Goal: Complete application form

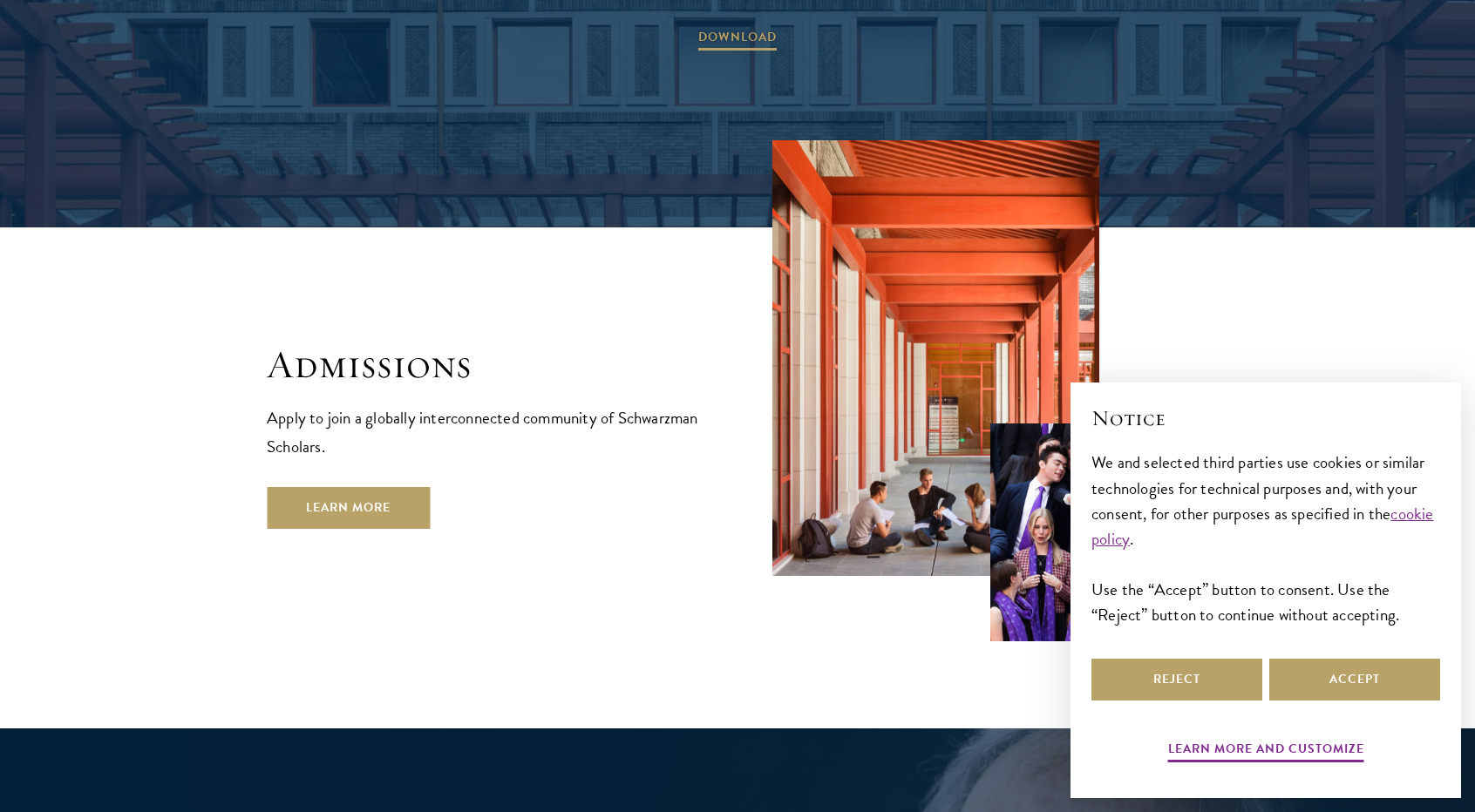
scroll to position [3050, 0]
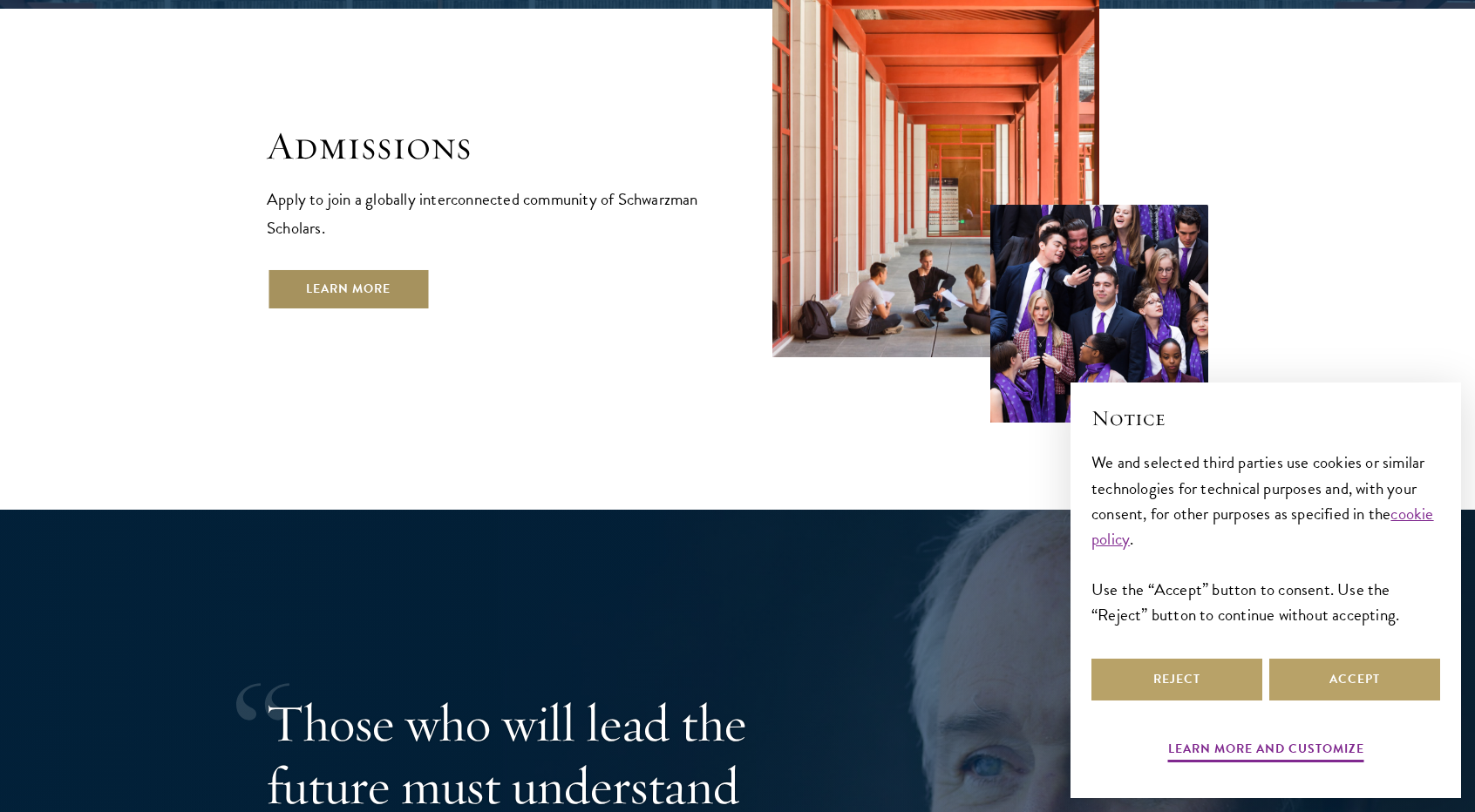
click at [372, 269] on link "Learn More" at bounding box center [348, 289] width 163 height 41
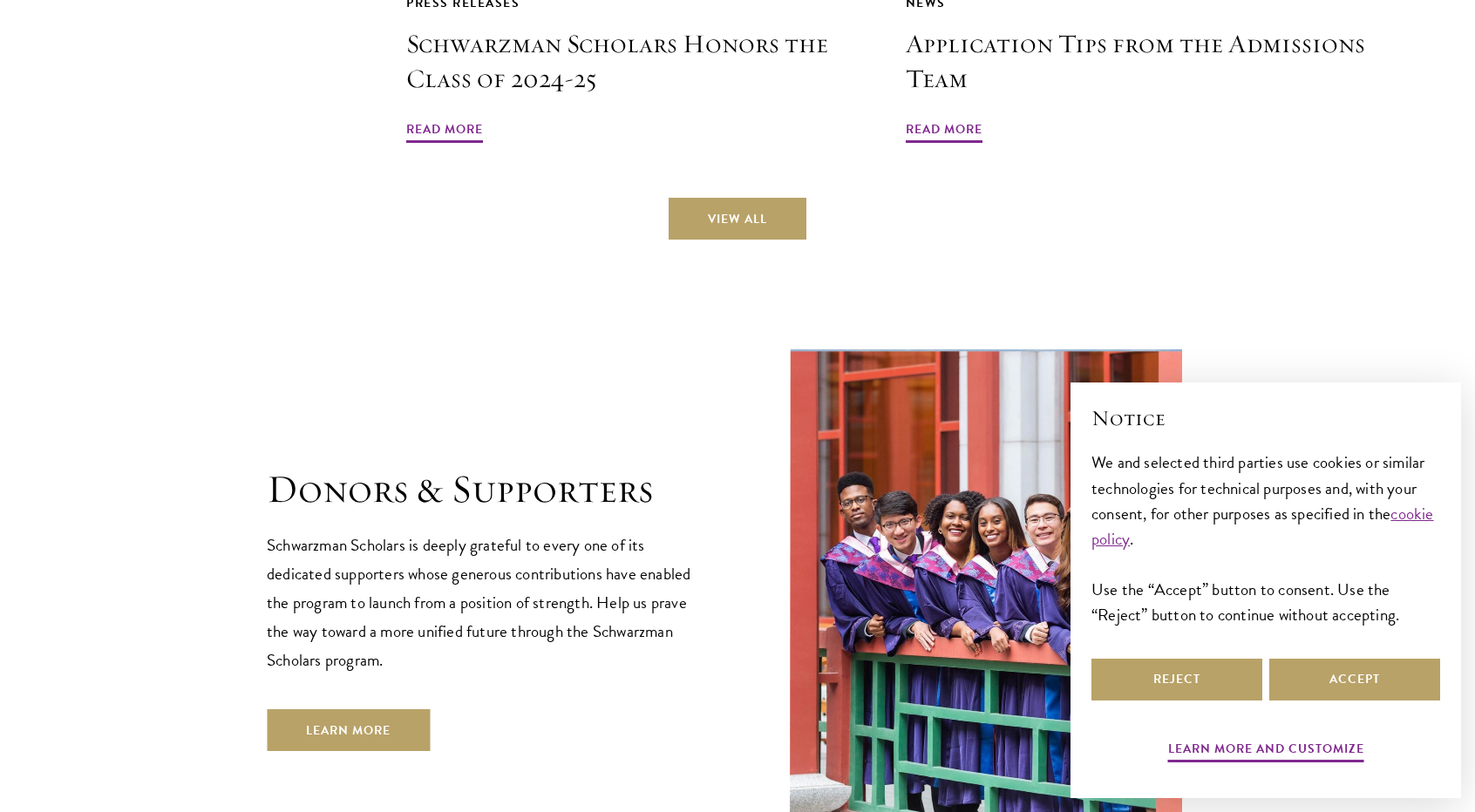
scroll to position [4619, 0]
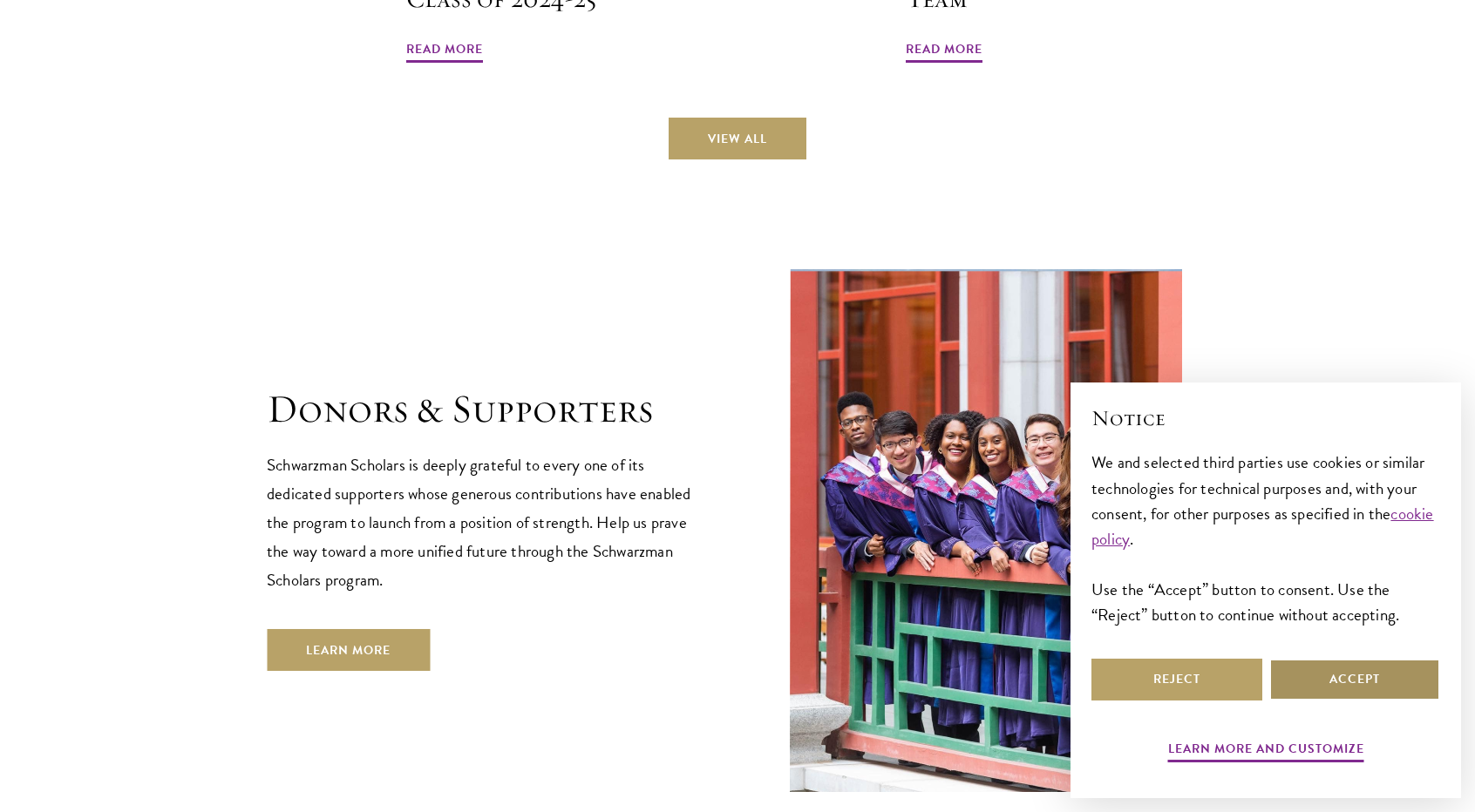
click at [1342, 673] on button "Accept" at bounding box center [1355, 680] width 171 height 41
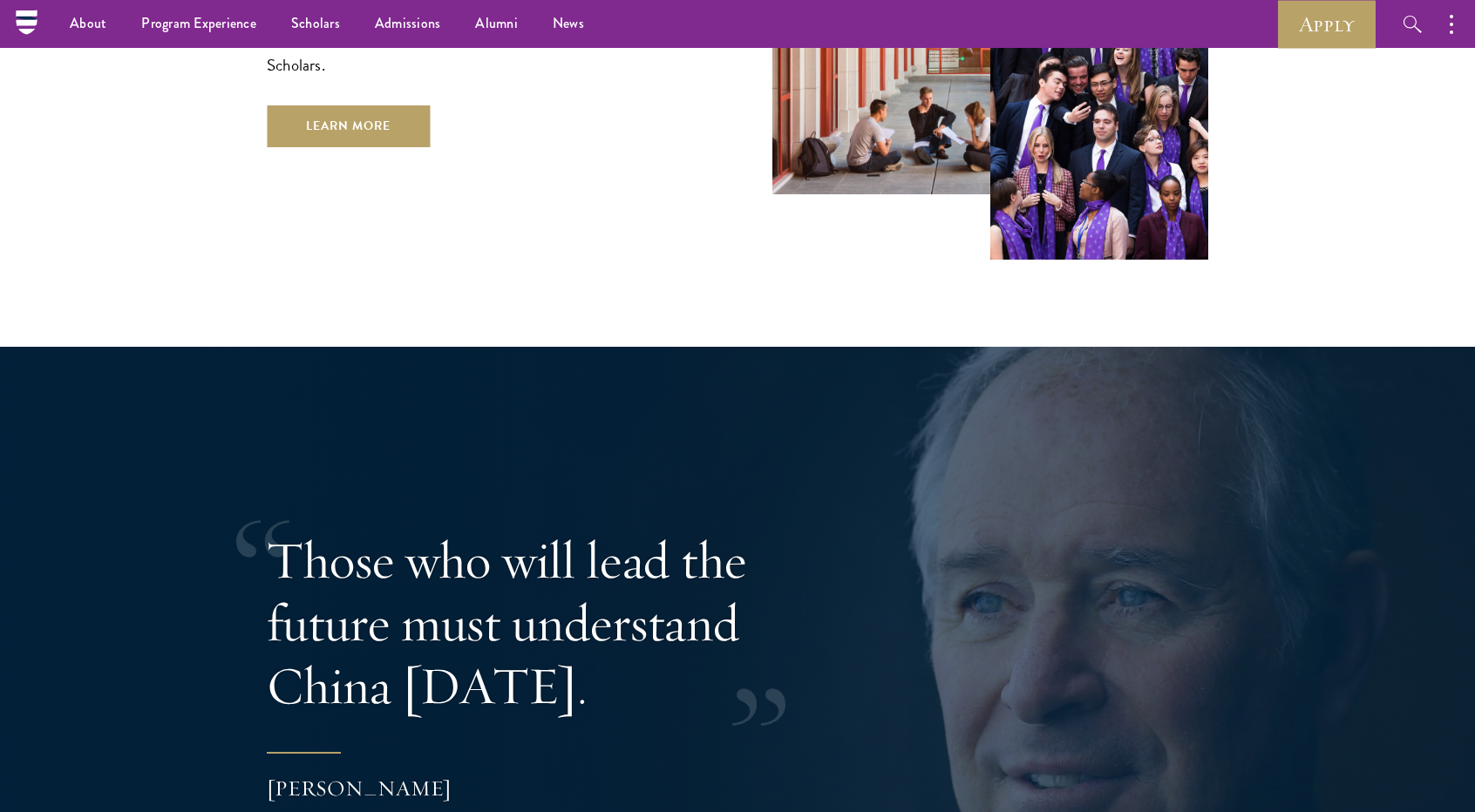
scroll to position [0, 0]
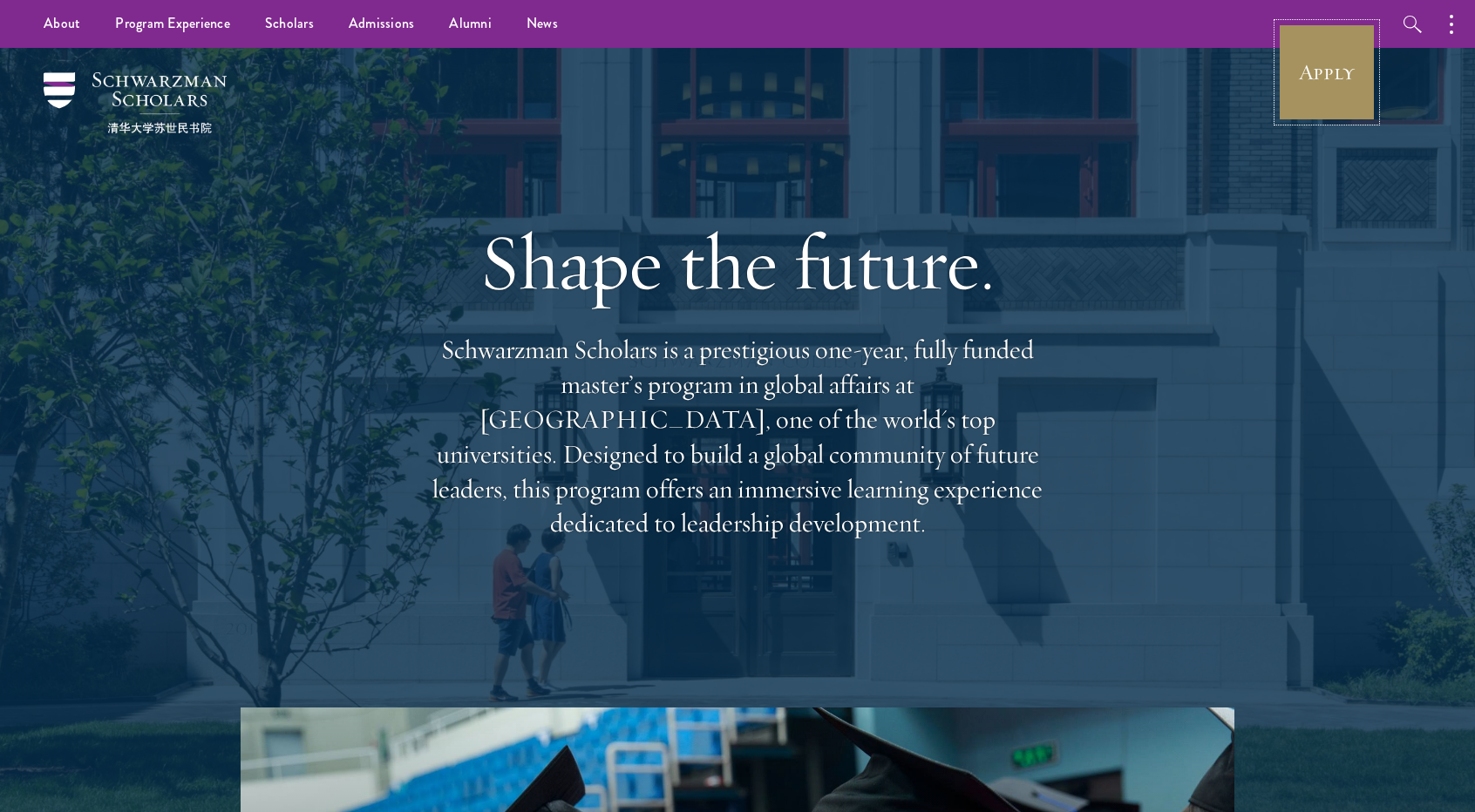
click at [1344, 90] on link "Apply" at bounding box center [1327, 72] width 97 height 97
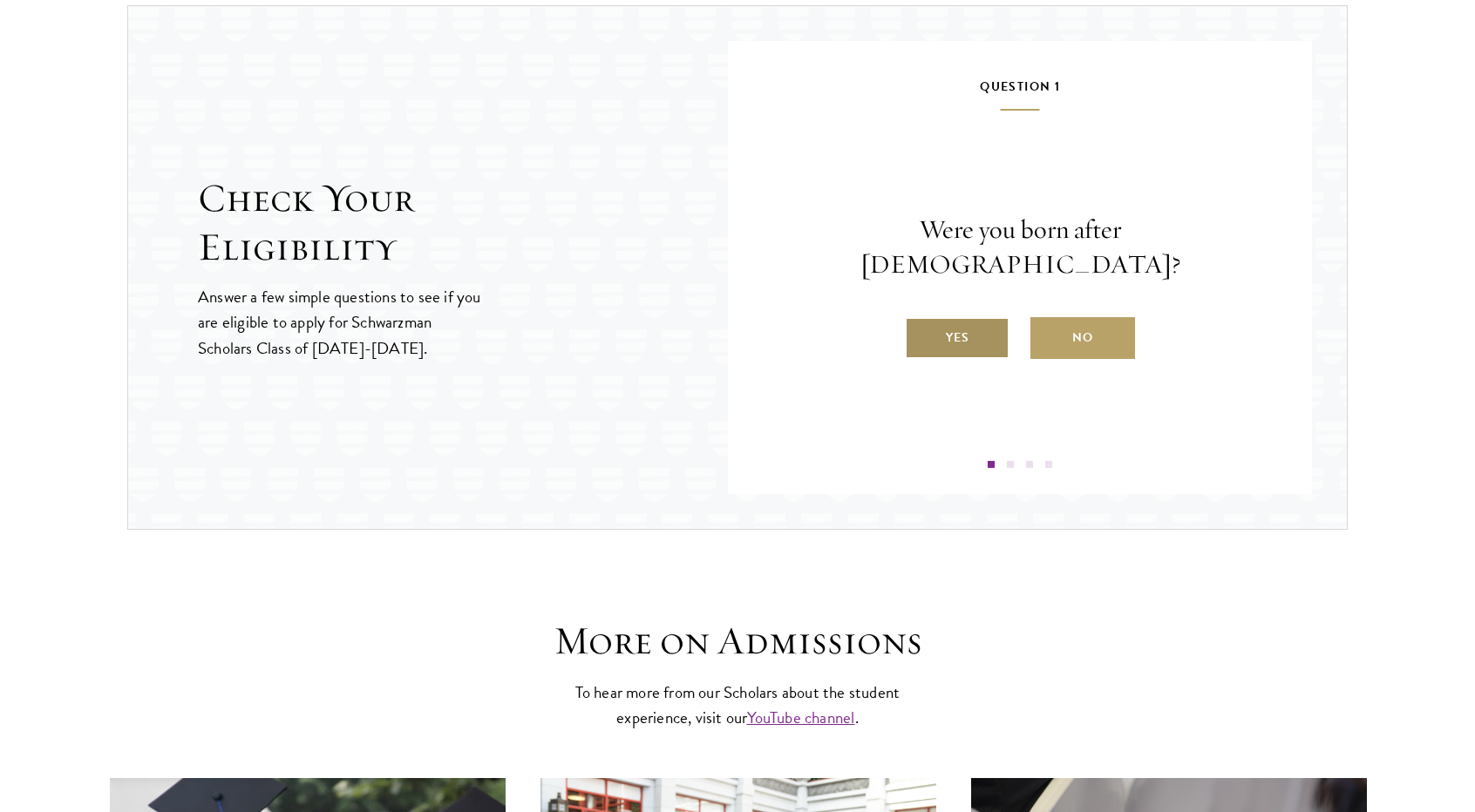
click at [944, 317] on label "Yes" at bounding box center [957, 338] width 105 height 41
click at [921, 319] on input "Yes" at bounding box center [912, 326] width 15 height 15
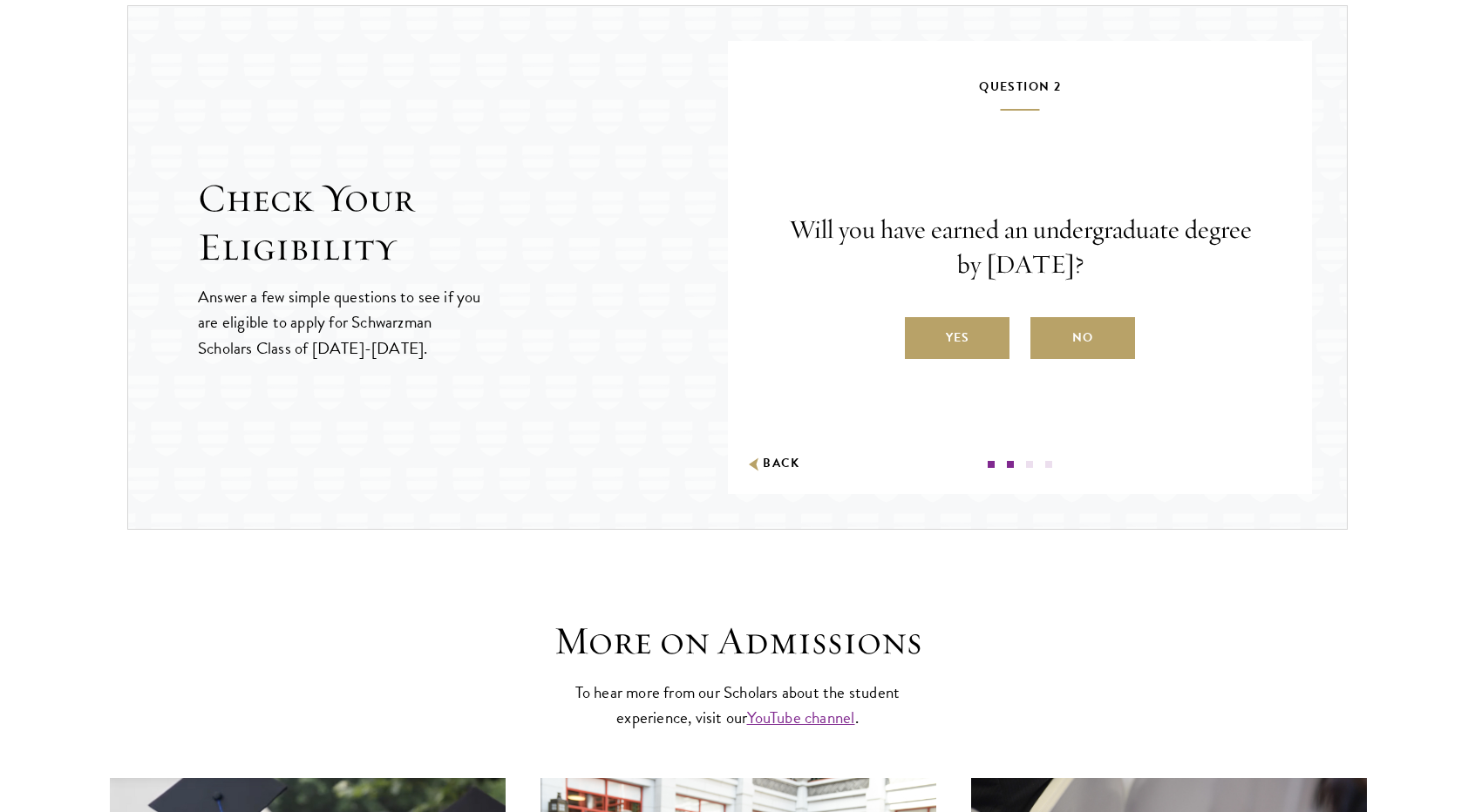
click at [947, 323] on label "Yes" at bounding box center [957, 338] width 105 height 41
click at [921, 323] on input "Yes" at bounding box center [912, 326] width 15 height 15
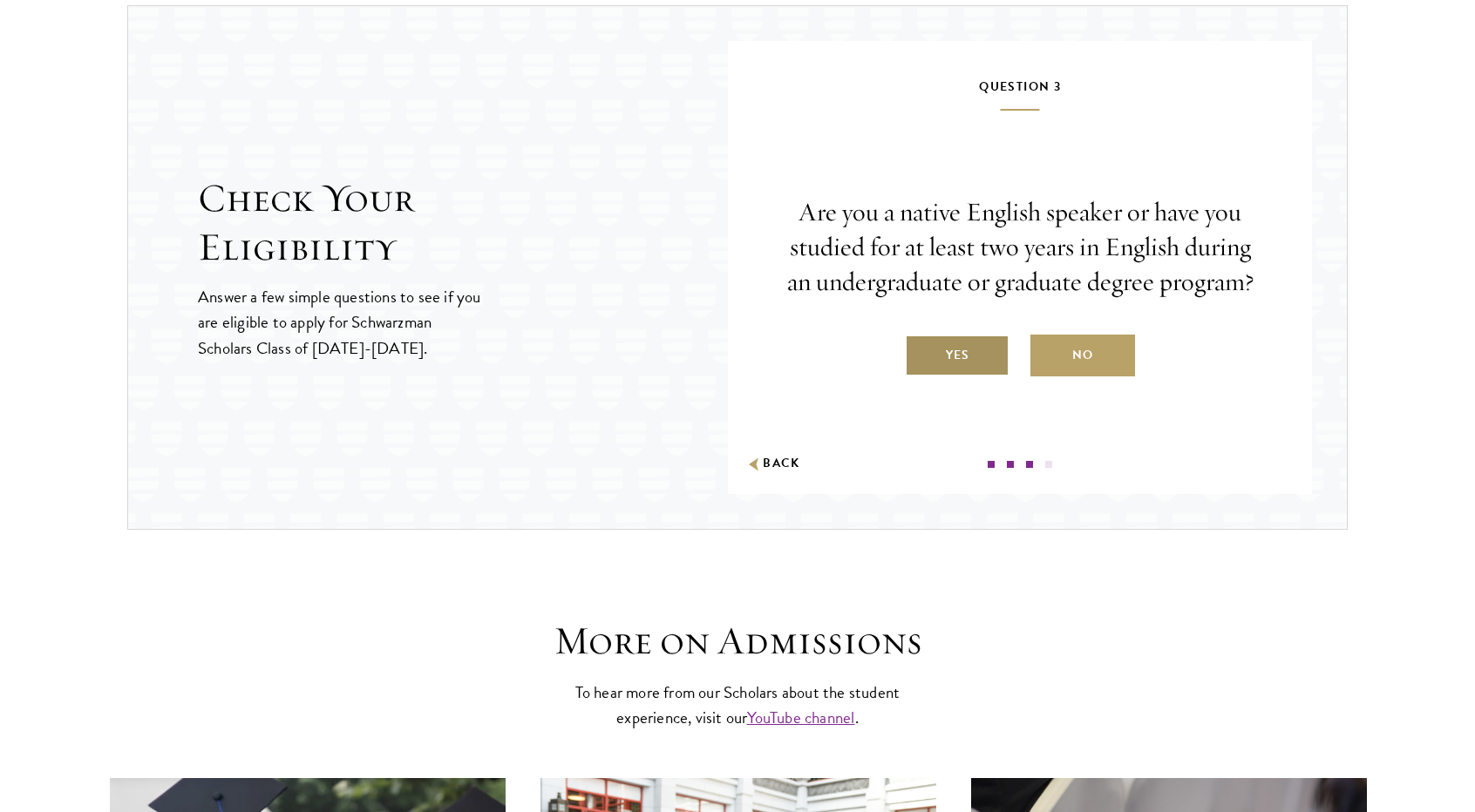
click at [963, 353] on label "Yes" at bounding box center [957, 355] width 105 height 41
click at [921, 352] on input "Yes" at bounding box center [912, 343] width 15 height 15
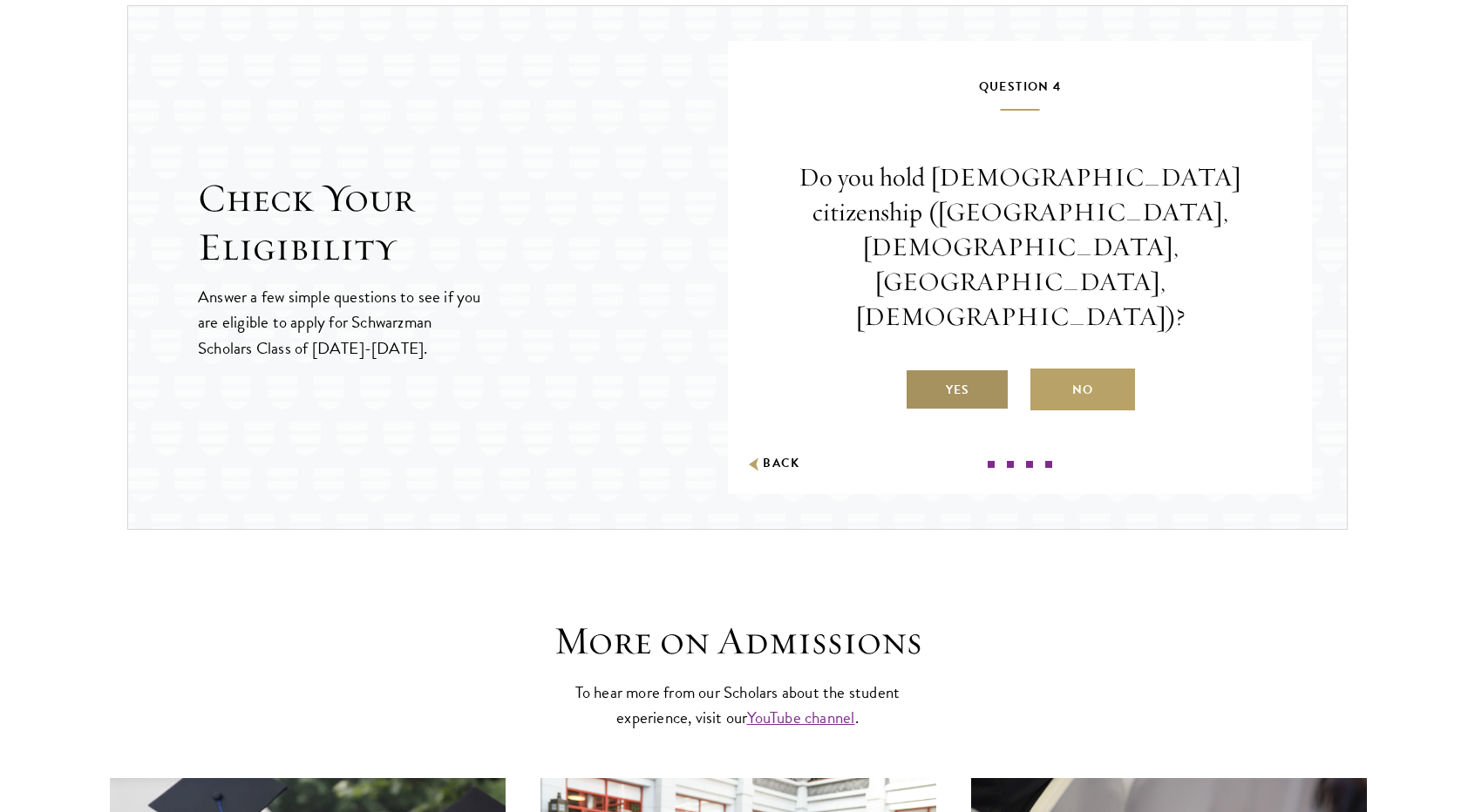
click at [975, 369] on label "Yes" at bounding box center [957, 389] width 105 height 41
click at [921, 371] on input "Yes" at bounding box center [912, 379] width 15 height 15
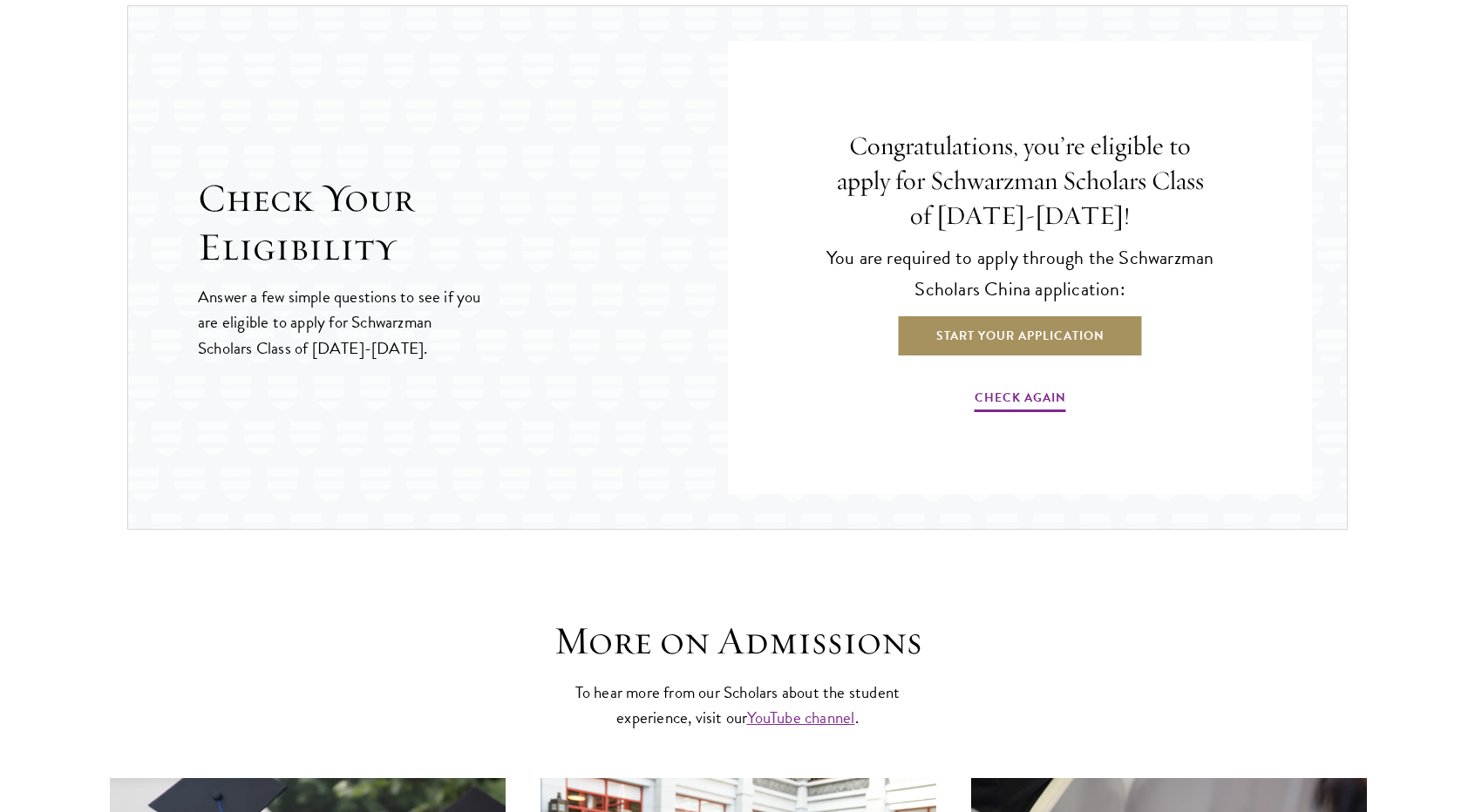
click at [1002, 333] on link "Start Your Application" at bounding box center [1021, 335] width 247 height 41
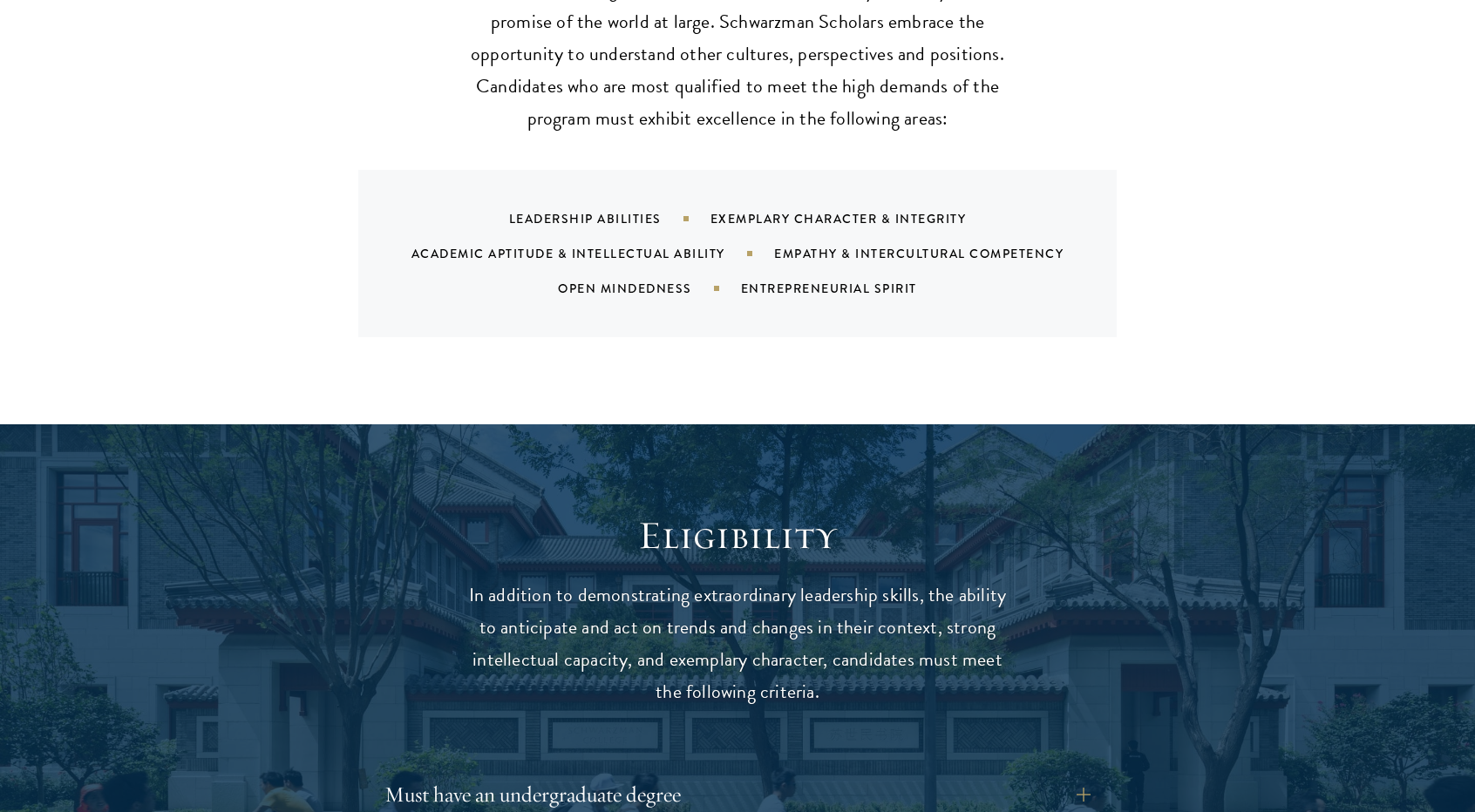
scroll to position [1830, 0]
